Goal: Transaction & Acquisition: Book appointment/travel/reservation

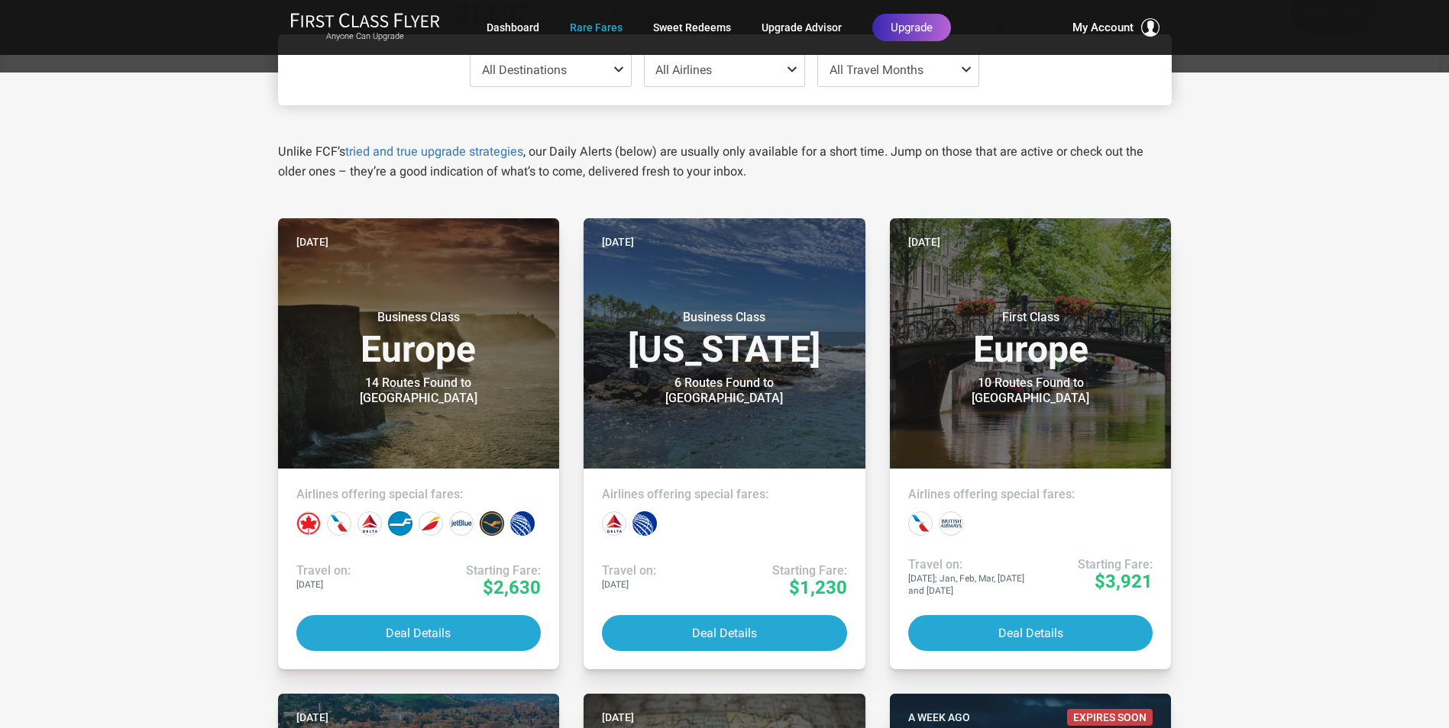
scroll to position [153, 0]
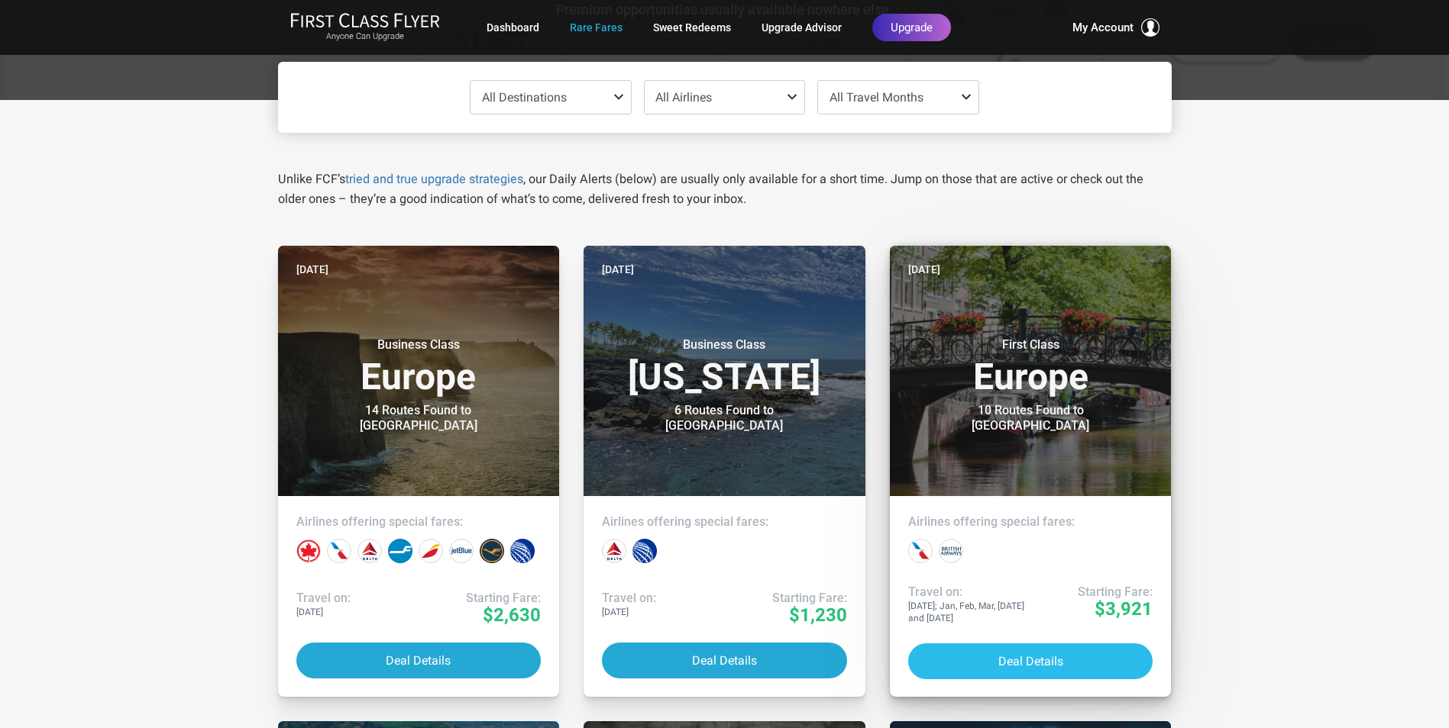
click at [1039, 663] on button "Deal Details" at bounding box center [1030, 662] width 245 height 36
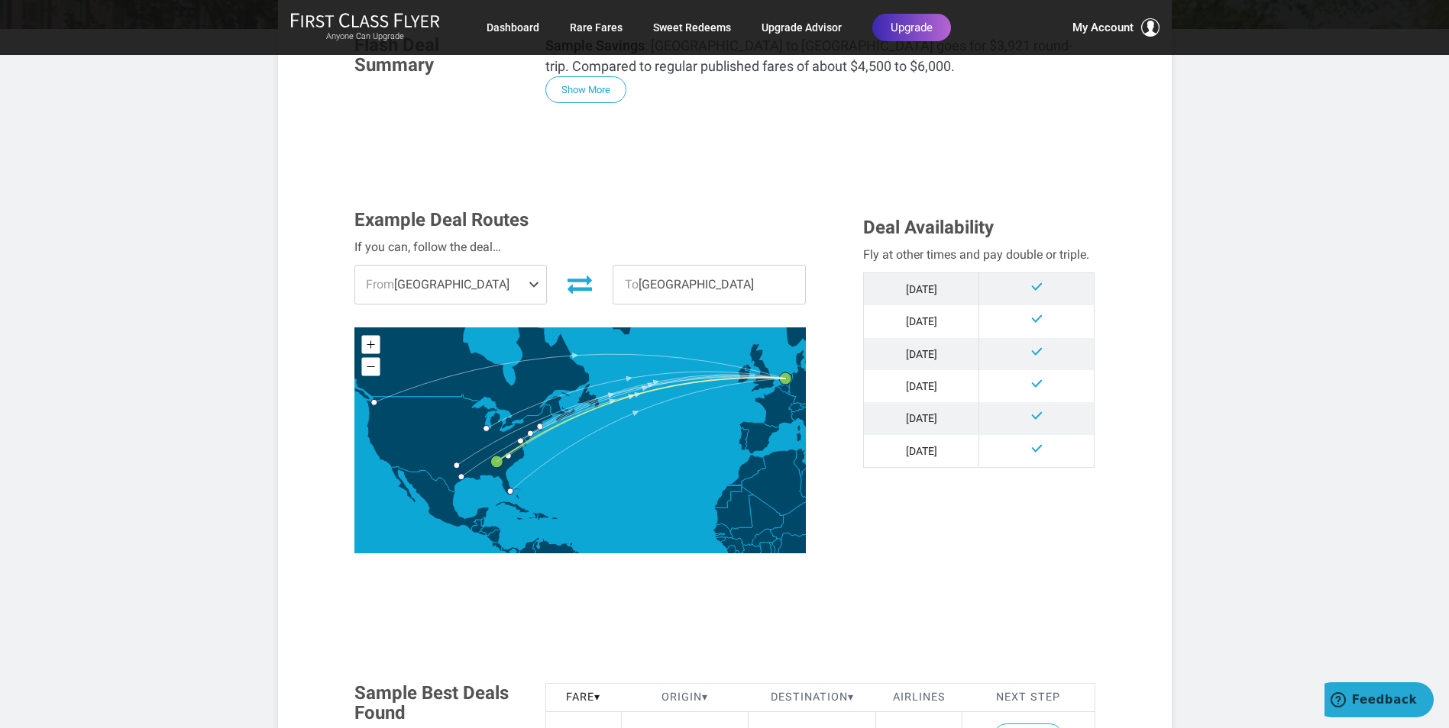
scroll to position [305, 0]
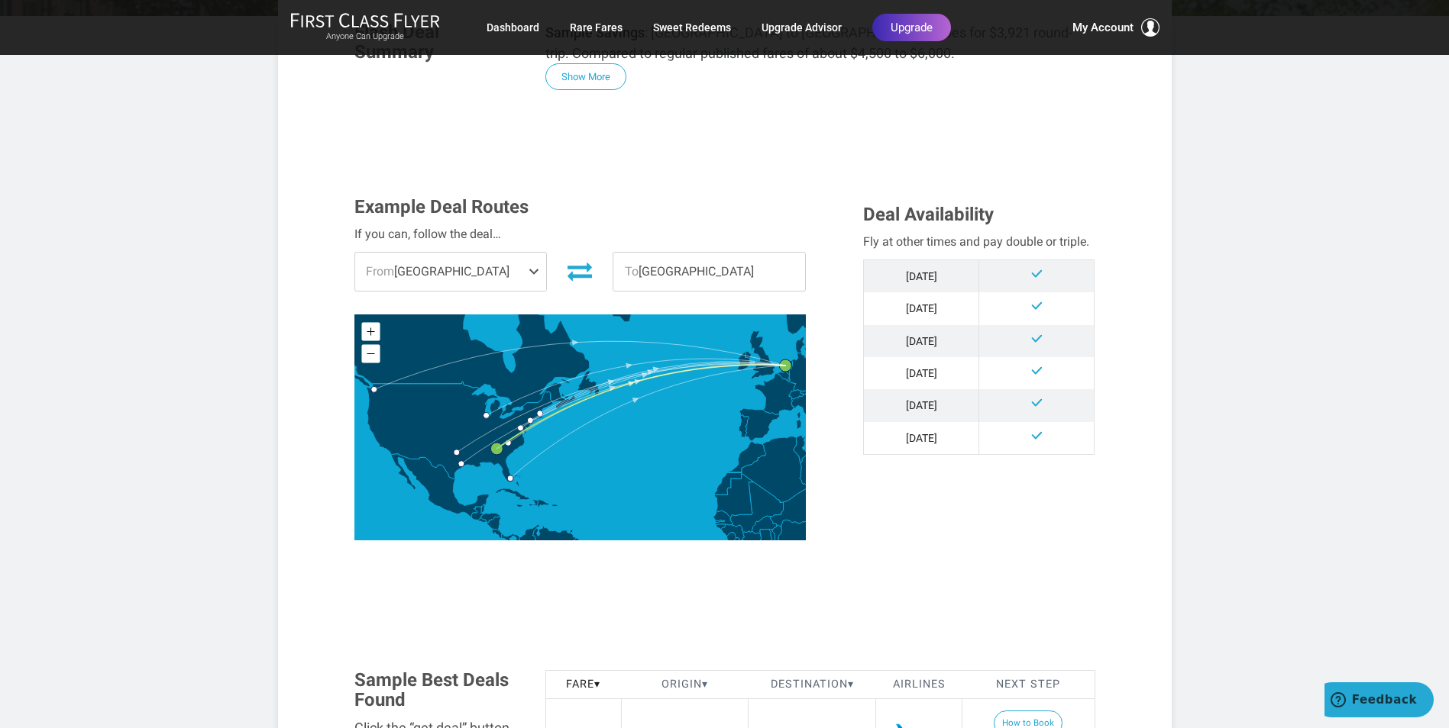
click at [483, 265] on span "From Atlanta" at bounding box center [451, 272] width 192 height 38
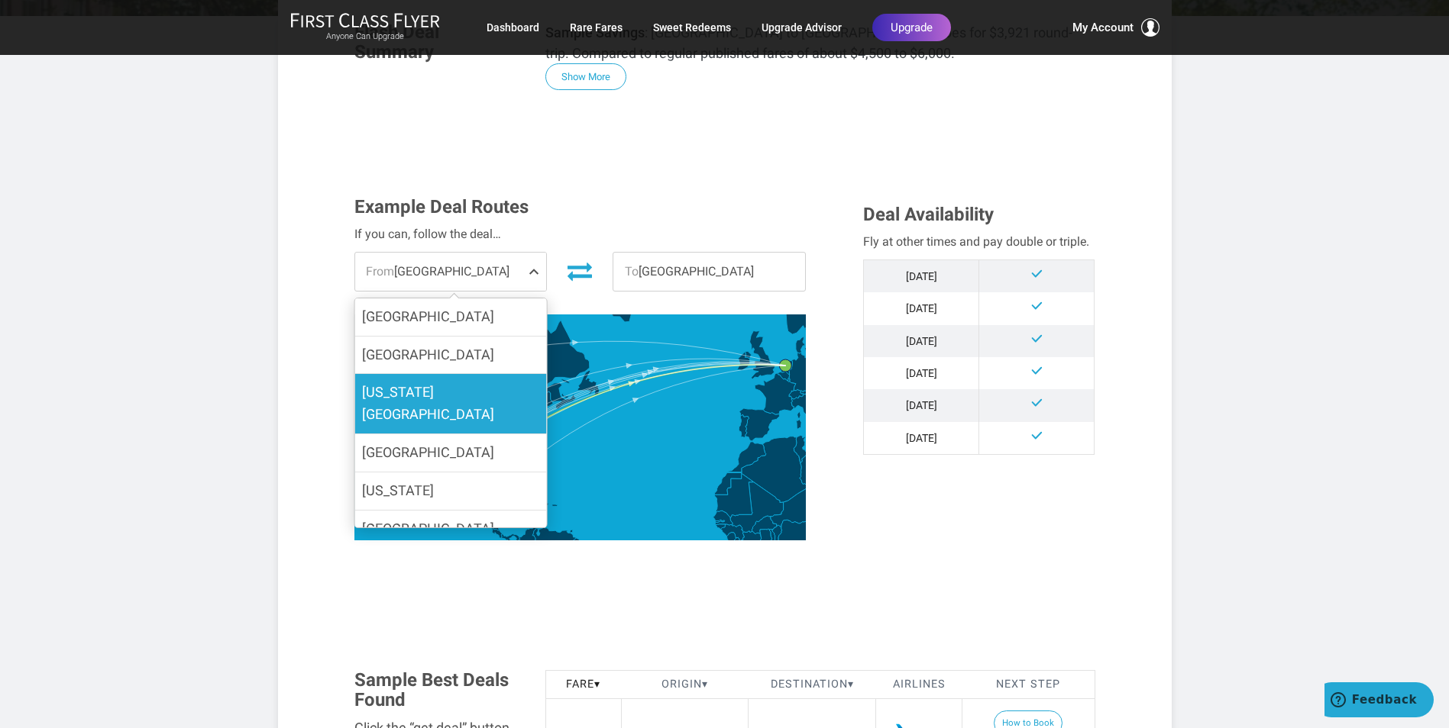
click at [468, 392] on label "Washington DC" at bounding box center [450, 404] width 192 height 60
click at [0, 0] on input "Washington DC" at bounding box center [0, 0] width 0 height 0
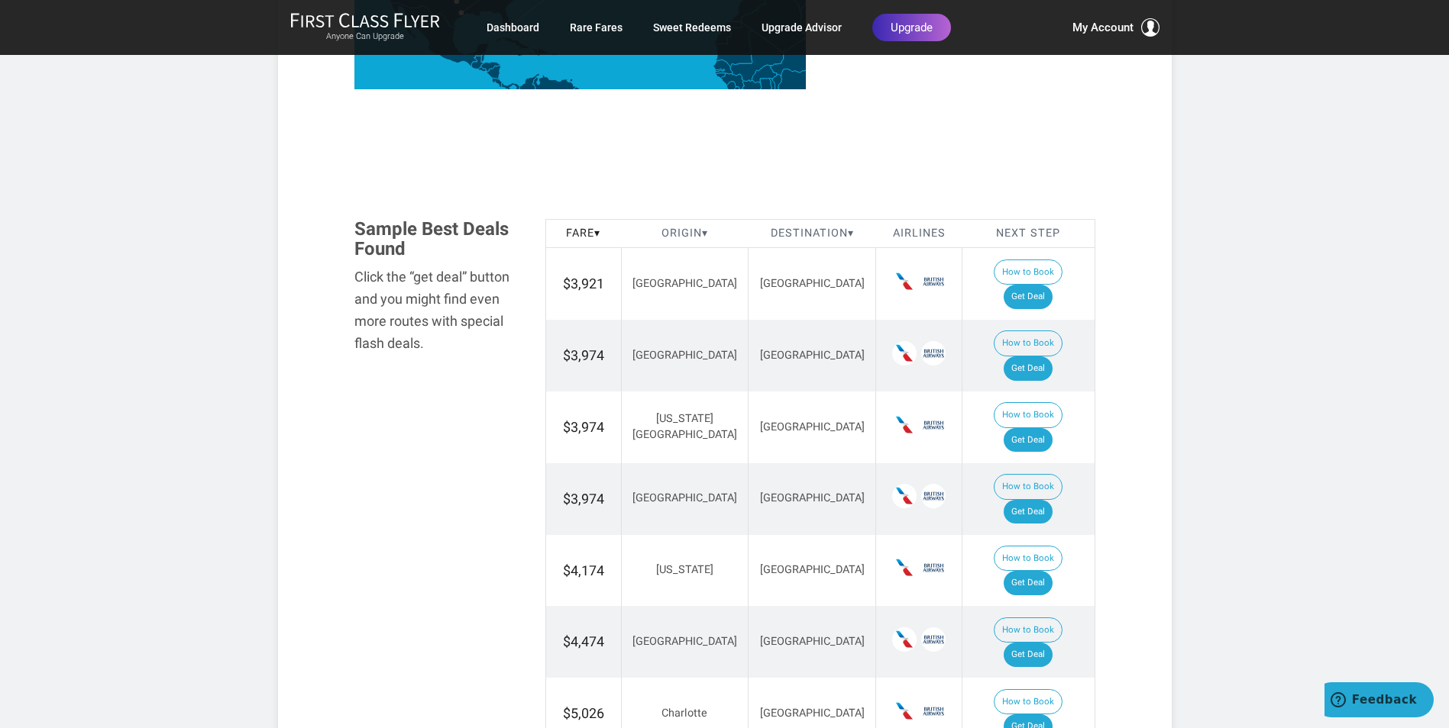
scroll to position [764, 0]
